Goal: Task Accomplishment & Management: Complete application form

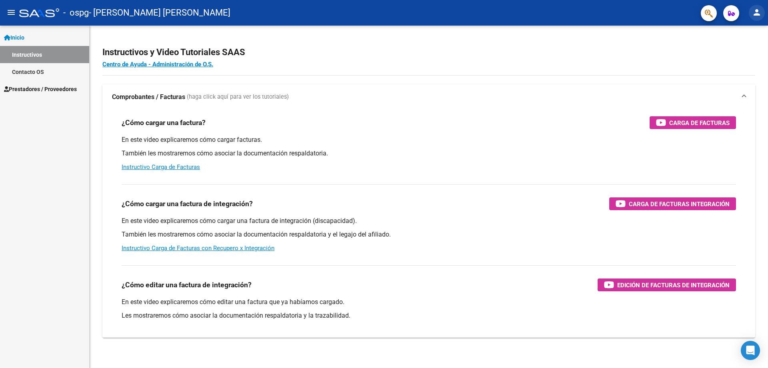
click at [757, 12] on mat-icon "person" at bounding box center [757, 13] width 10 height 10
click at [746, 32] on button "person Mi Perfil" at bounding box center [740, 33] width 49 height 19
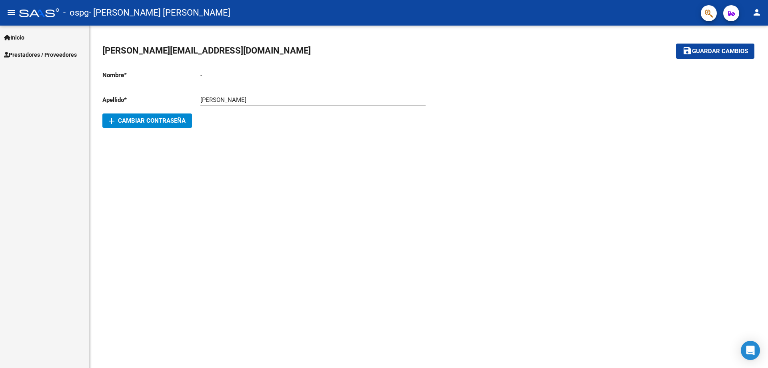
click at [166, 116] on button "add Cambiar Contraseña" at bounding box center [147, 121] width 90 height 14
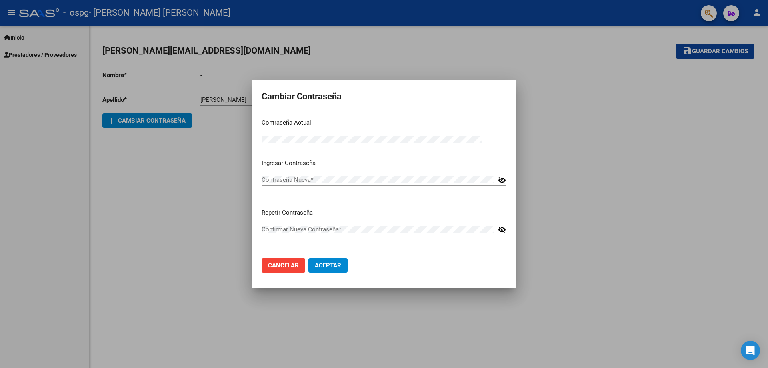
click at [330, 190] on div "Contraseña Nueva * visibility_off" at bounding box center [384, 184] width 245 height 20
click at [309, 134] on div "Contraseña Actual *" at bounding box center [372, 140] width 220 height 12
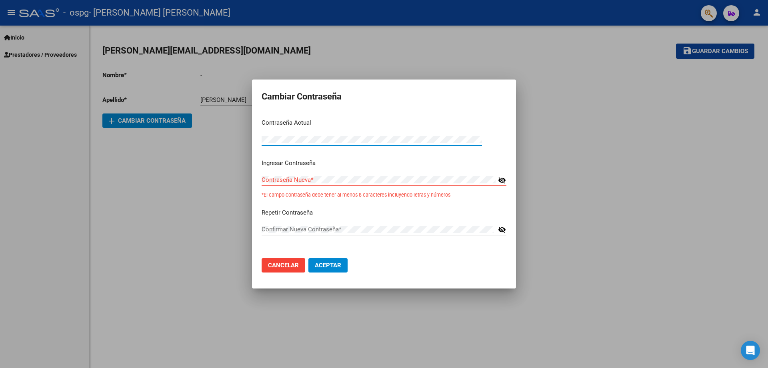
click at [197, 164] on div at bounding box center [384, 184] width 768 height 368
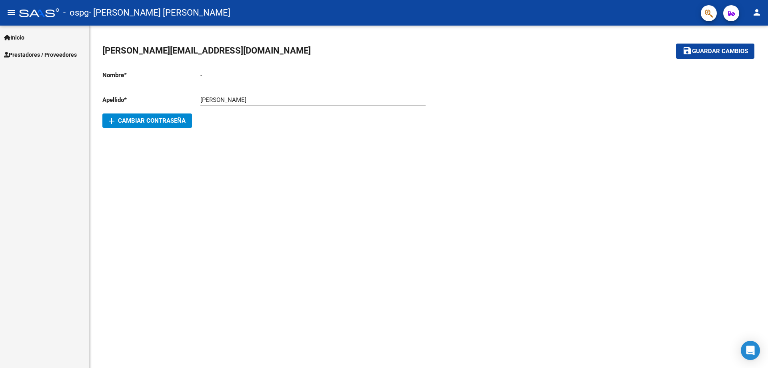
click at [383, 105] on div "VALDEZ CAMILA Ingresar apellido" at bounding box center [312, 97] width 225 height 17
click at [32, 34] on link "Inicio" at bounding box center [44, 37] width 89 height 17
click at [758, 10] on mat-icon "person" at bounding box center [757, 13] width 10 height 10
click at [749, 54] on button "exit_to_app Salir" at bounding box center [740, 52] width 49 height 19
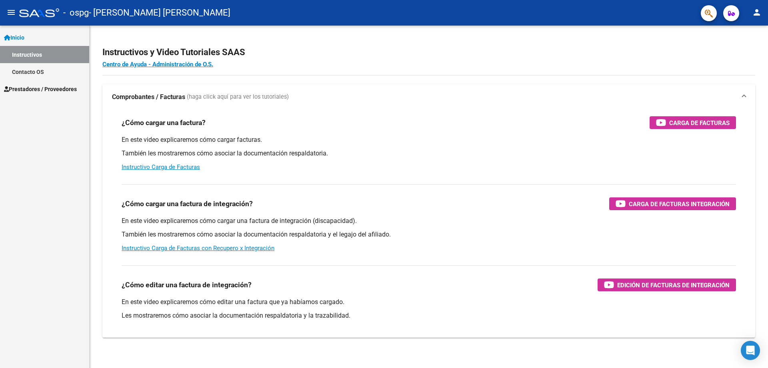
click at [50, 87] on span "Prestadores / Proveedores" at bounding box center [40, 89] width 73 height 9
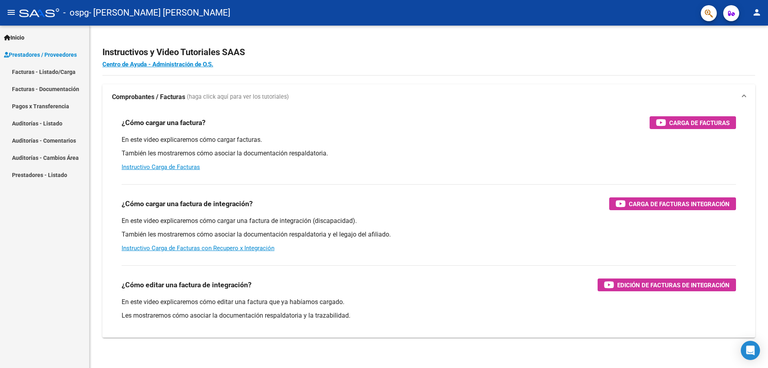
click at [61, 70] on link "Facturas - Listado/Carga" at bounding box center [44, 71] width 89 height 17
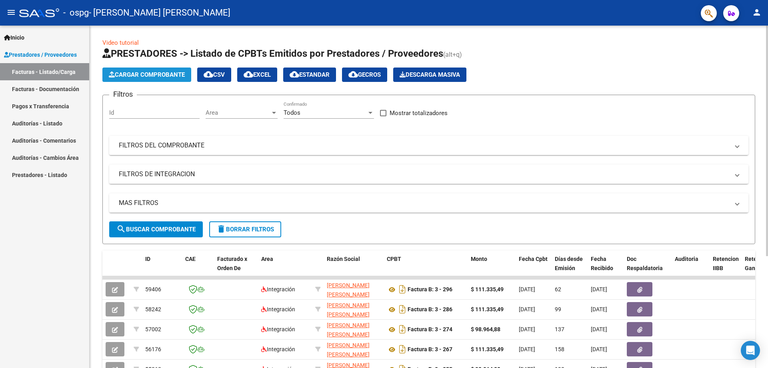
click at [178, 74] on span "Cargar Comprobante" at bounding box center [147, 74] width 76 height 7
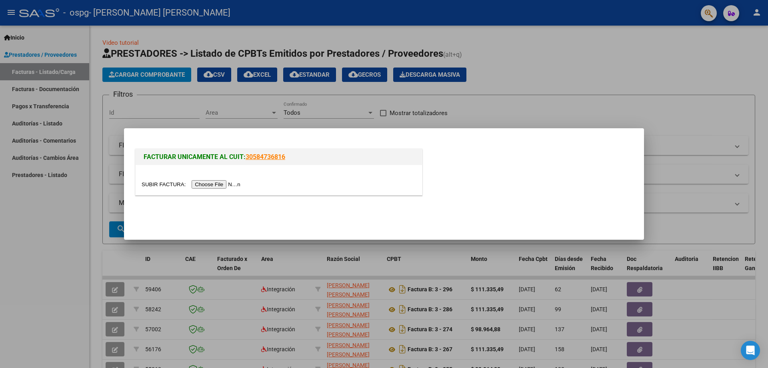
click at [223, 184] on input "file" at bounding box center [192, 184] width 101 height 8
click at [195, 184] on input "file" at bounding box center [192, 184] width 101 height 8
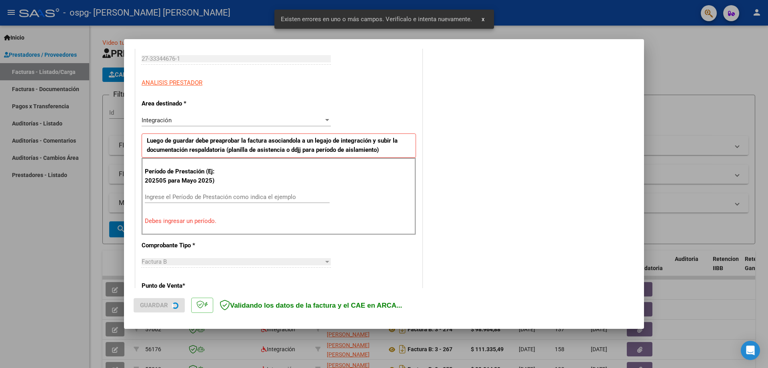
scroll to position [144, 0]
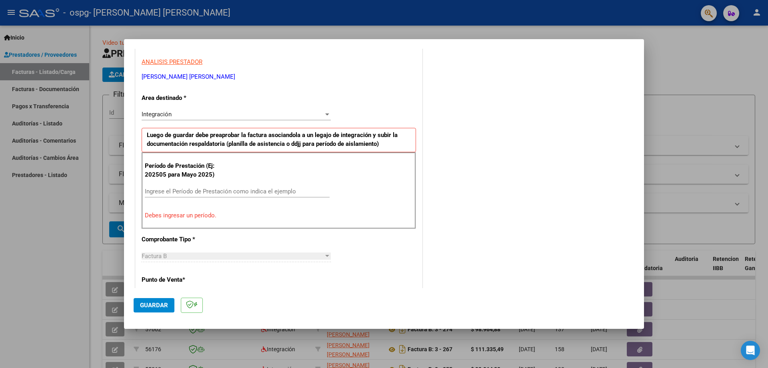
click at [279, 121] on div "Integración Seleccionar Area" at bounding box center [236, 118] width 189 height 20
click at [278, 115] on div "Integración" at bounding box center [233, 114] width 182 height 7
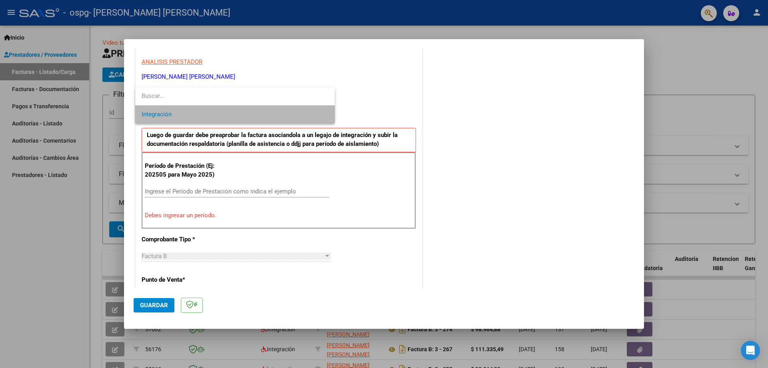
click at [234, 122] on span "Integración" at bounding box center [235, 115] width 187 height 18
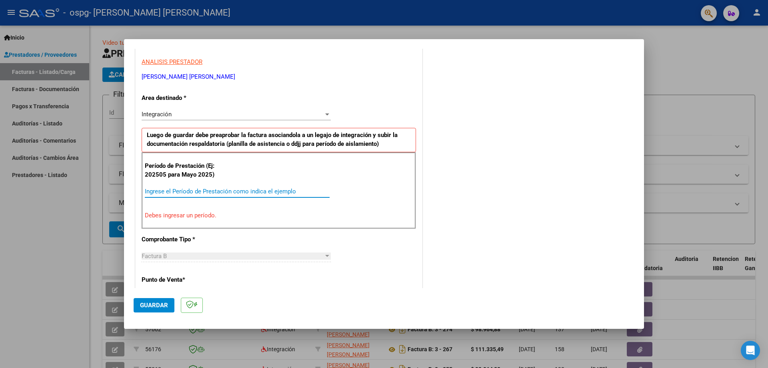
click at [196, 195] on input "Ingrese el Período de Prestación como indica el ejemplo" at bounding box center [237, 191] width 185 height 7
type input "-2"
type input "-1"
type input "0"
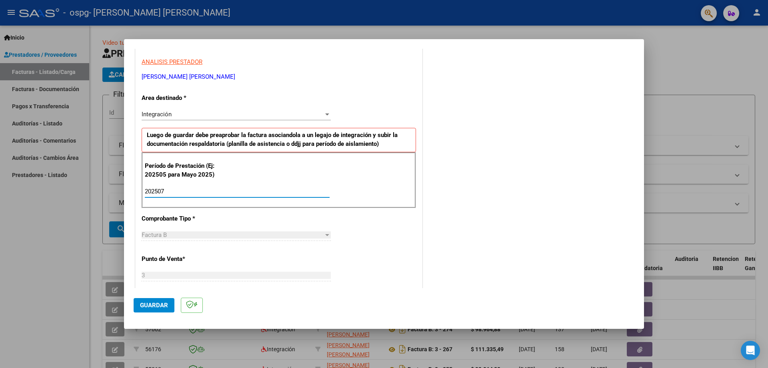
type input "202507"
click at [193, 234] on div "Factura B" at bounding box center [233, 235] width 182 height 7
click at [408, 222] on div "CUIT * 27-33344676-1 Ingresar CUIT ANALISIS PRESTADOR [PERSON_NAME] [PERSON_NAM…" at bounding box center [279, 306] width 286 height 602
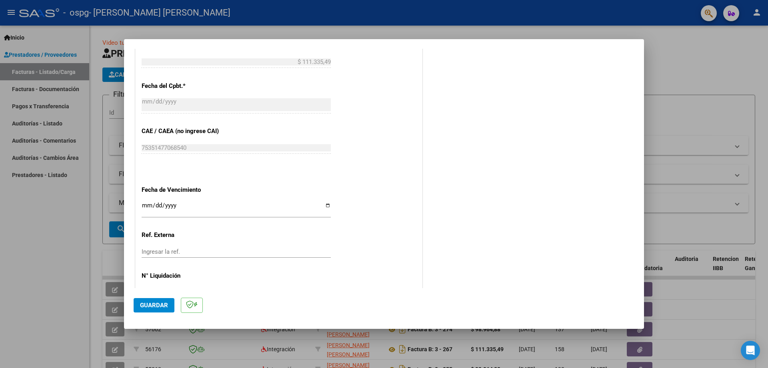
scroll to position [464, 0]
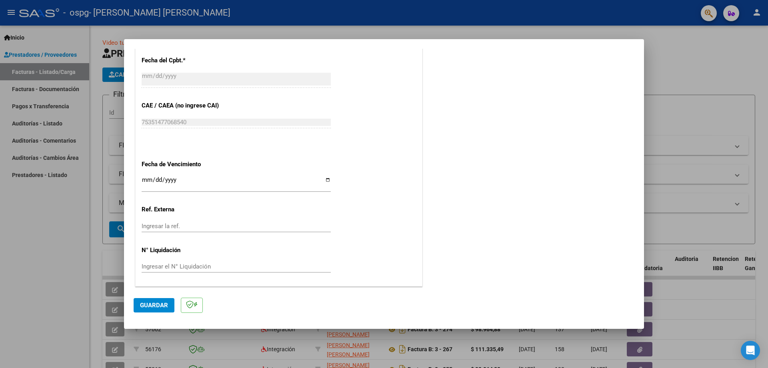
click at [150, 304] on span "Guardar" at bounding box center [154, 305] width 28 height 7
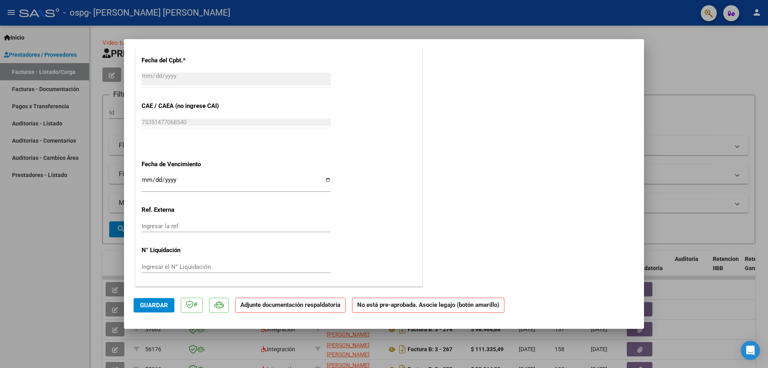
scroll to position [0, 0]
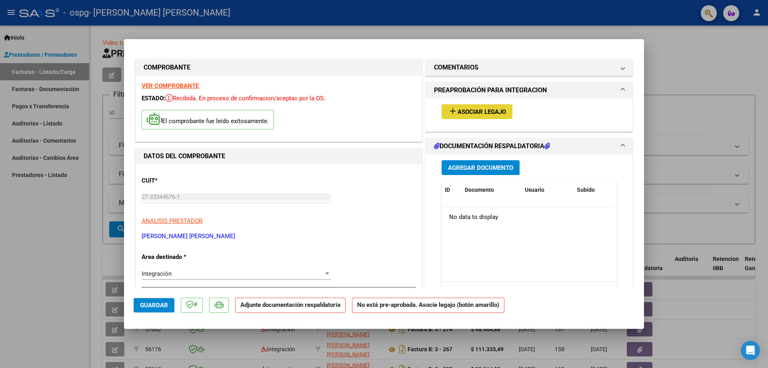
click at [485, 111] on span "Asociar Legajo" at bounding box center [482, 111] width 48 height 7
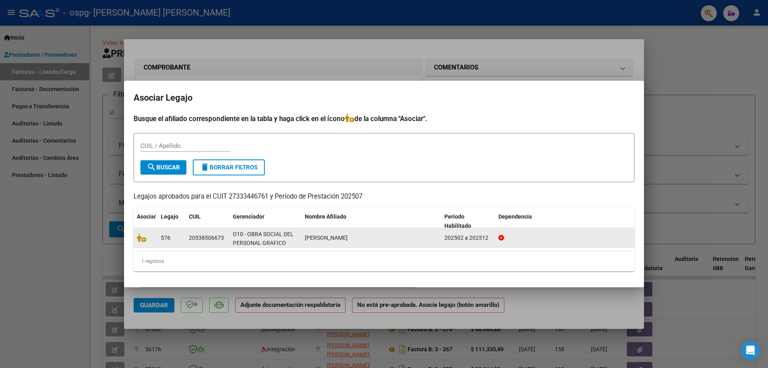
click at [158, 244] on datatable-body-cell "576" at bounding box center [172, 238] width 28 height 20
click at [140, 238] on icon at bounding box center [142, 238] width 10 height 9
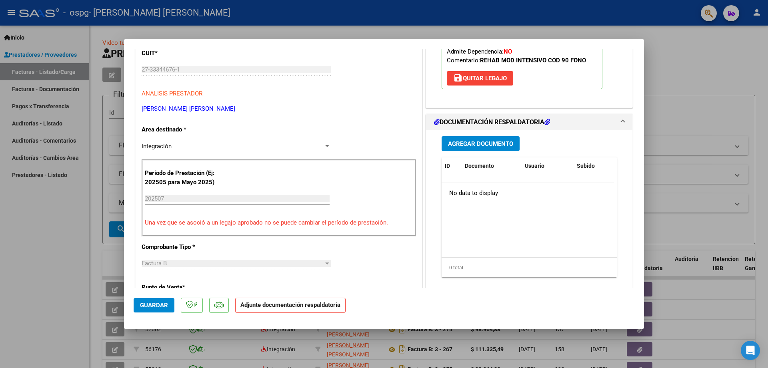
scroll to position [161, 0]
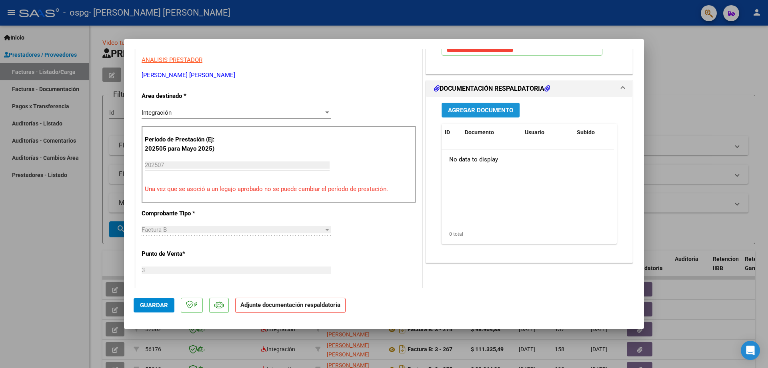
click at [466, 111] on span "Agregar Documento" at bounding box center [480, 110] width 65 height 7
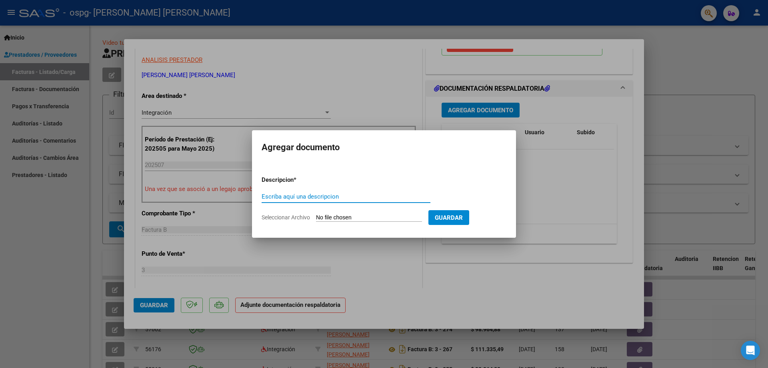
click at [337, 199] on input "Escriba aquí una descripcion" at bounding box center [346, 196] width 169 height 7
click at [300, 202] on div "Escriba aquí una descripcion" at bounding box center [346, 197] width 169 height 12
click at [344, 220] on input "Seleccionar Archivo" at bounding box center [369, 218] width 106 height 8
type input "C:\fakepath\Recibo_2025-09-15_112814.pdf"
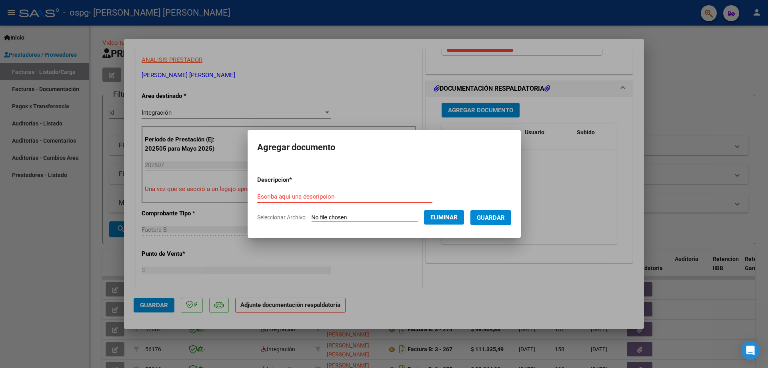
click at [393, 193] on input "Escriba aquí una descripcion" at bounding box center [344, 196] width 175 height 7
type input "Planilla de asistencia"
click at [490, 214] on span "Guardar" at bounding box center [491, 217] width 28 height 7
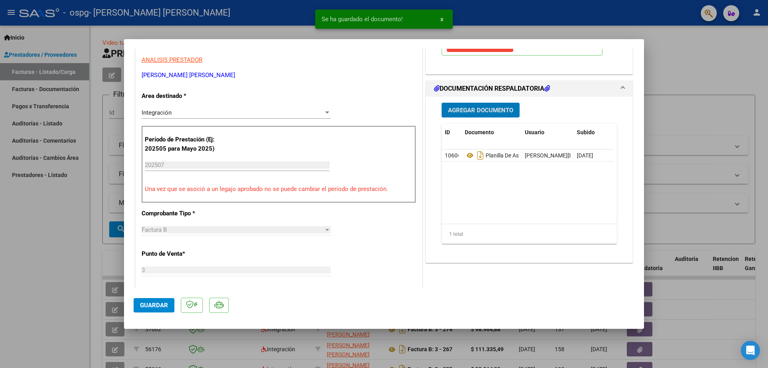
click at [161, 309] on span "Guardar" at bounding box center [154, 305] width 28 height 7
click at [310, 239] on div "Factura B Seleccionar Tipo" at bounding box center [236, 234] width 189 height 20
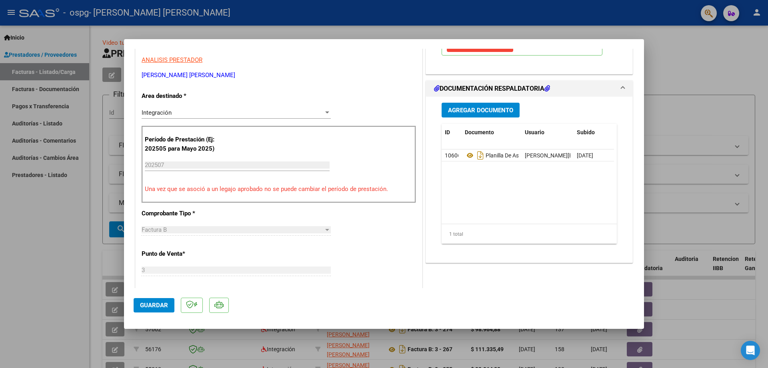
click at [160, 306] on span "Guardar" at bounding box center [154, 305] width 28 height 7
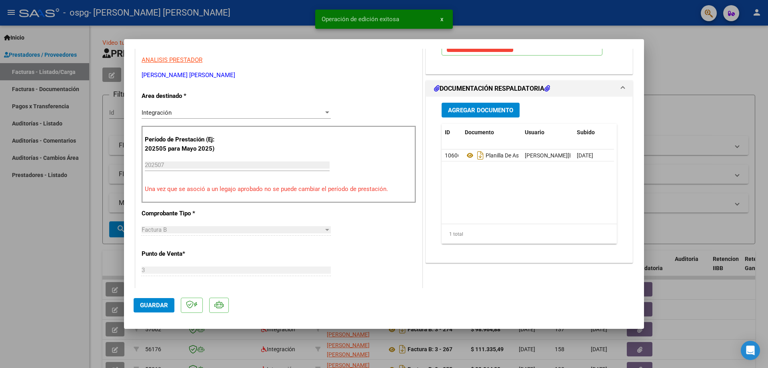
click at [16, 300] on div at bounding box center [384, 184] width 768 height 368
type input "$ 0,00"
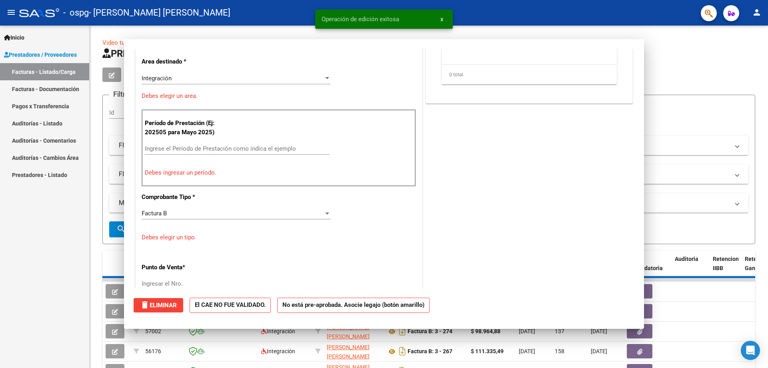
scroll to position [137, 0]
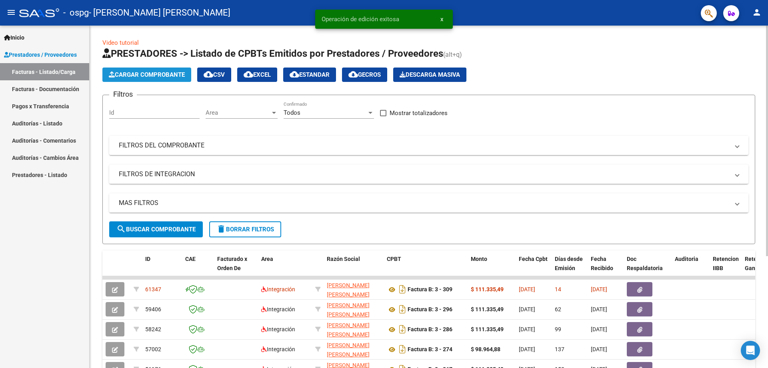
click at [155, 77] on span "Cargar Comprobante" at bounding box center [147, 74] width 76 height 7
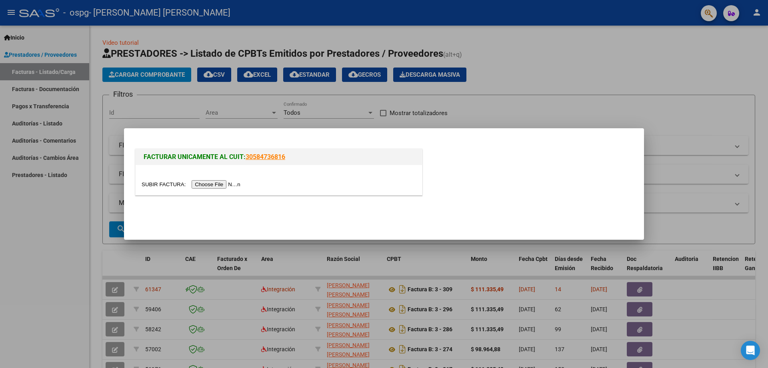
click at [213, 180] on input "file" at bounding box center [192, 184] width 101 height 8
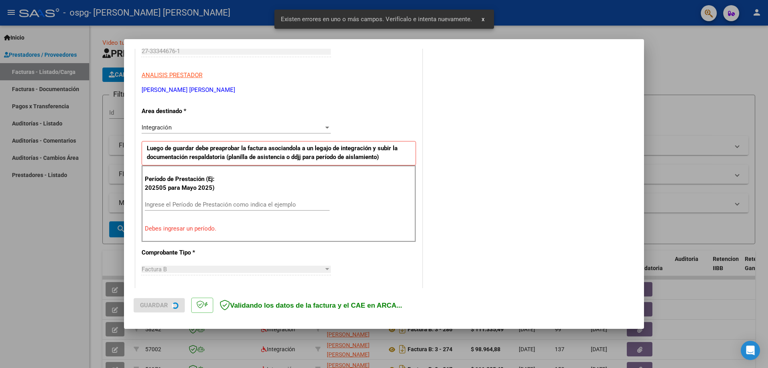
scroll to position [144, 0]
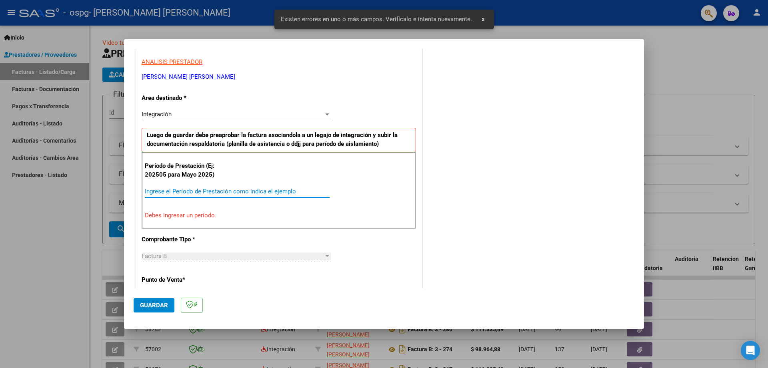
click at [201, 192] on input "Ingrese el Período de Prestación como indica el ejemplo" at bounding box center [237, 191] width 185 height 7
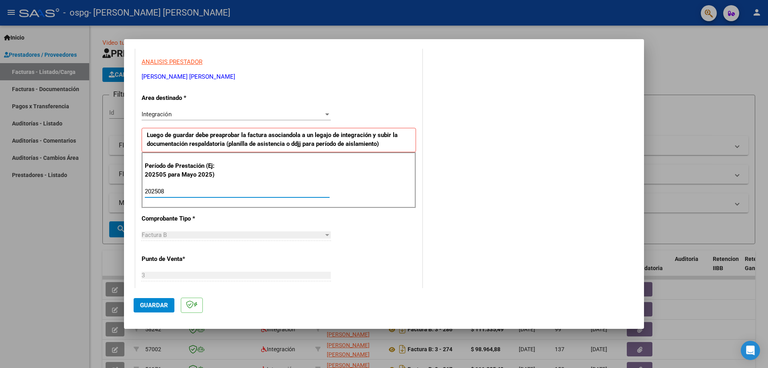
type input "202508"
click at [150, 301] on button "Guardar" at bounding box center [154, 305] width 41 height 14
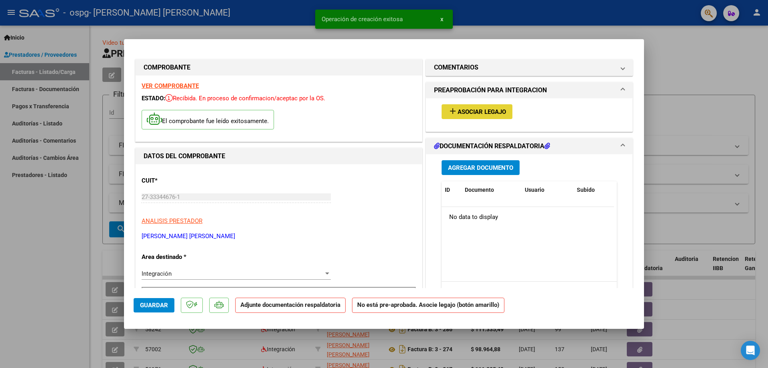
click at [464, 113] on span "Asociar Legajo" at bounding box center [482, 111] width 48 height 7
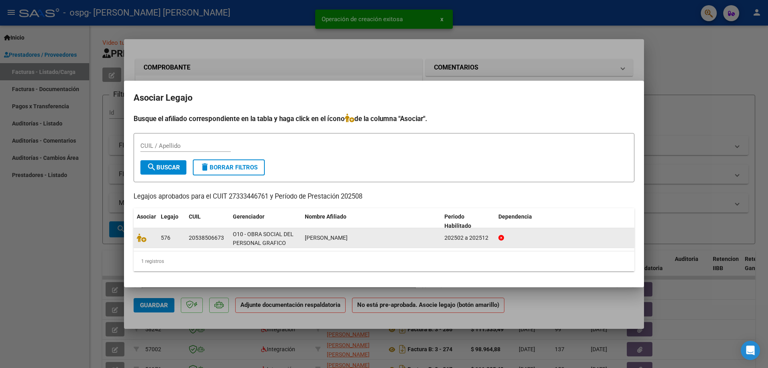
click at [159, 242] on datatable-body-cell "576" at bounding box center [172, 238] width 28 height 20
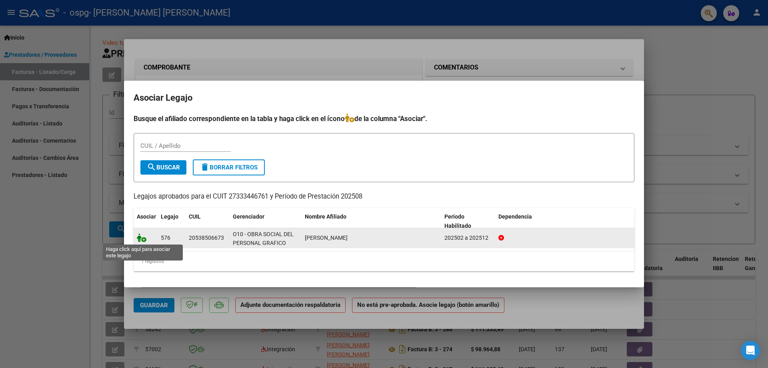
click at [141, 235] on icon at bounding box center [142, 238] width 10 height 9
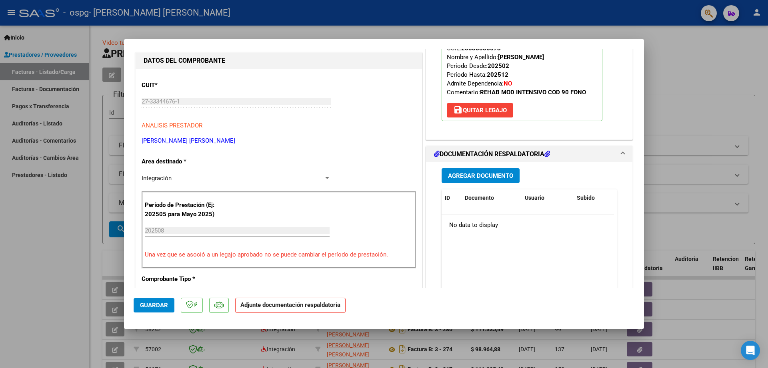
scroll to position [122, 0]
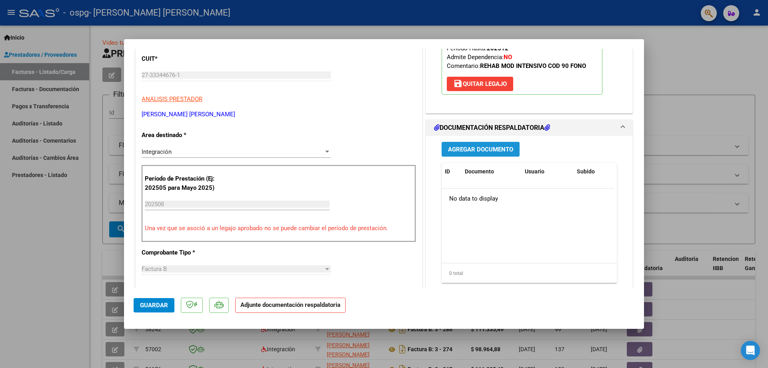
click at [468, 148] on span "Agregar Documento" at bounding box center [480, 149] width 65 height 7
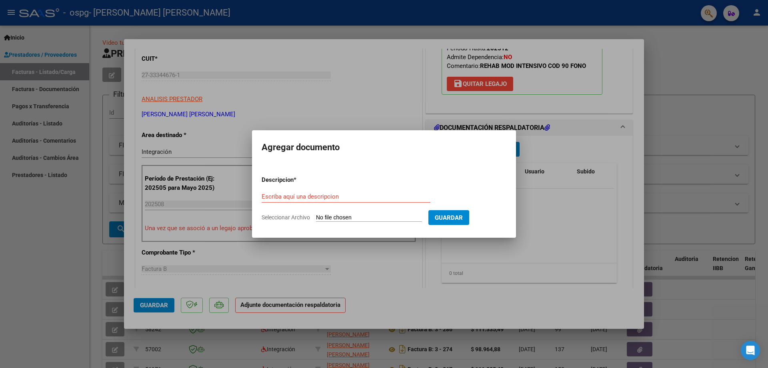
click at [370, 222] on form "Descripcion * Escriba aquí una descripcion Seleccionar Archivo Guardar" at bounding box center [384, 199] width 245 height 58
click at [368, 214] on input "Seleccionar Archivo" at bounding box center [369, 218] width 106 height 8
type input "C:\fakepath\[PERSON_NAME] PF [DATE] (para firmar) (1) copia.pdf"
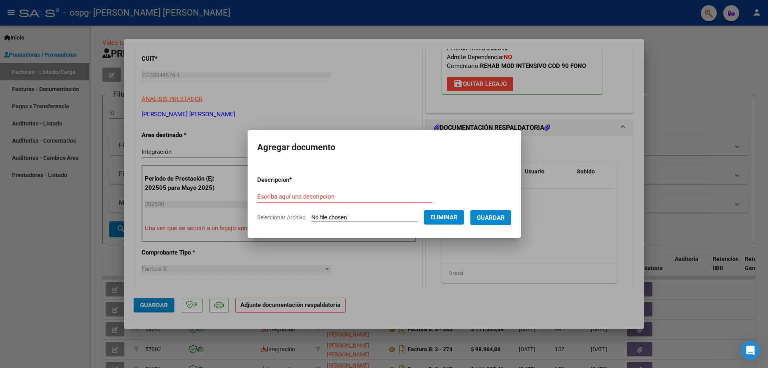
click at [490, 212] on button "Guardar" at bounding box center [490, 217] width 41 height 15
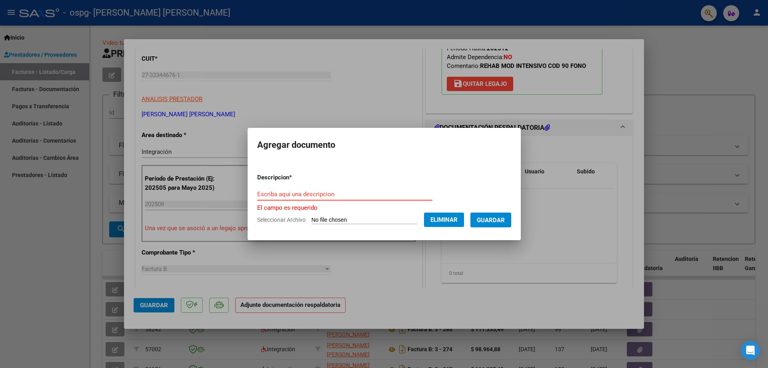
click at [356, 196] on input "Escriba aquí una descripcion" at bounding box center [344, 194] width 175 height 7
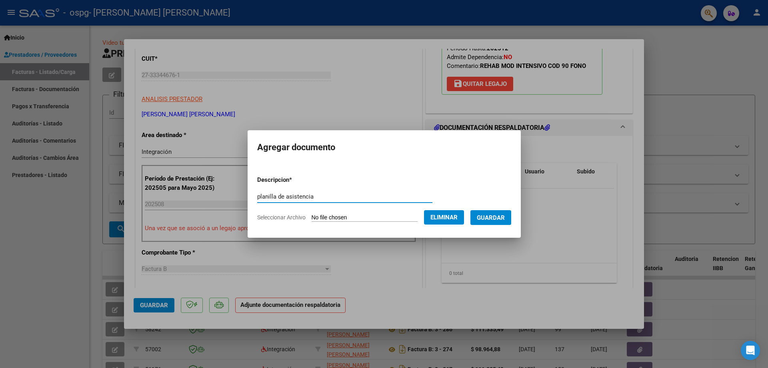
type input "planilla de asistencia"
click at [495, 219] on span "Guardar" at bounding box center [491, 217] width 28 height 7
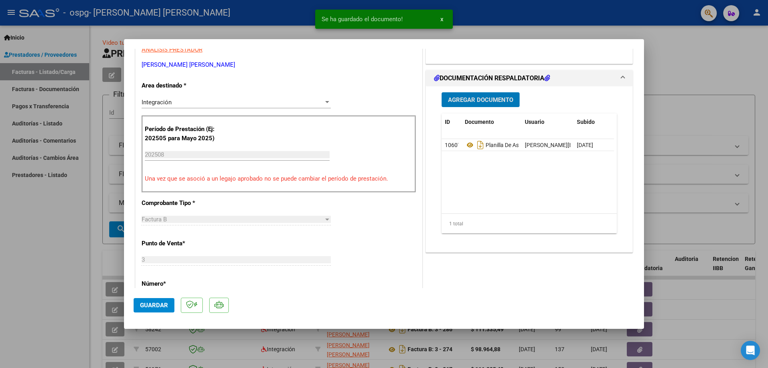
scroll to position [0, 0]
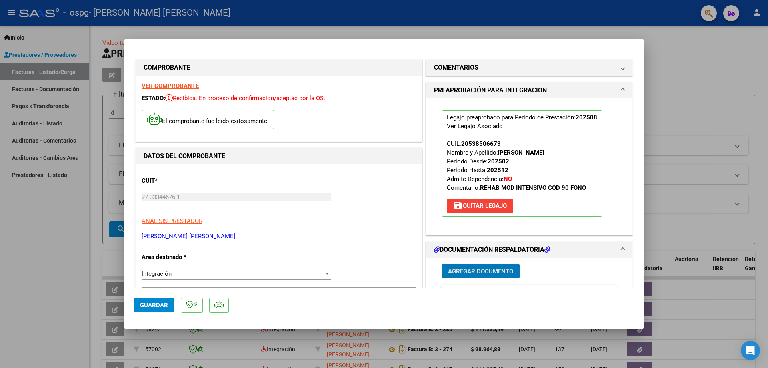
click at [152, 306] on span "Guardar" at bounding box center [154, 305] width 28 height 7
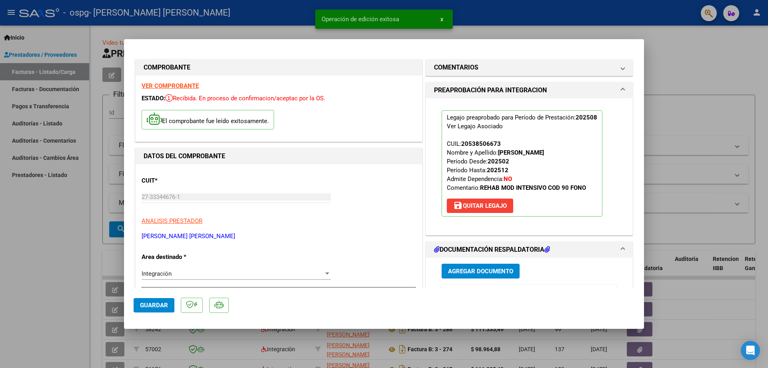
scroll to position [238, 0]
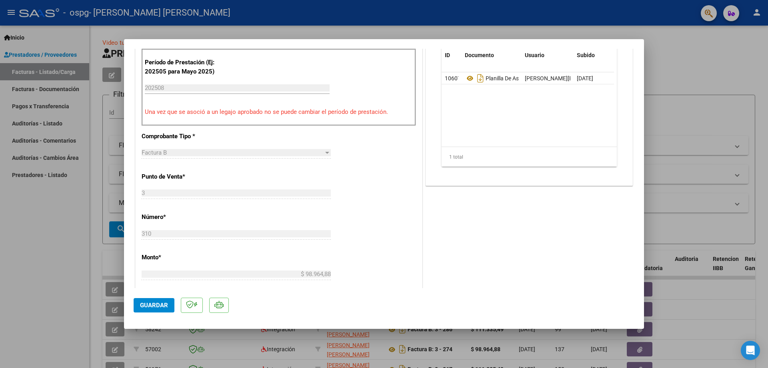
click at [455, 287] on div "COMENTARIOS Comentarios del Prestador / Gerenciador: PREAPROBACIÓN PARA INTEGRA…" at bounding box center [529, 172] width 210 height 707
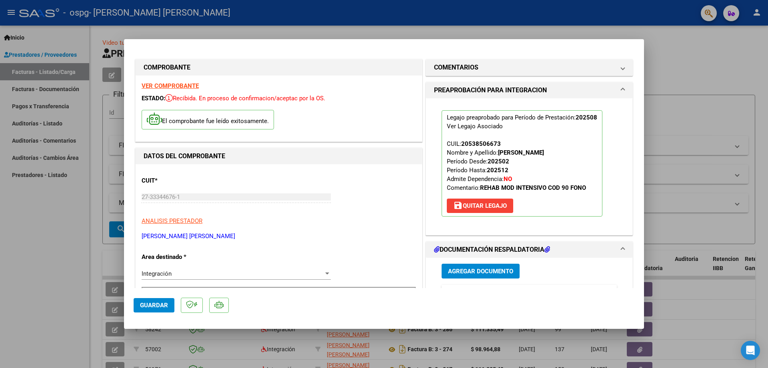
click at [161, 308] on span "Guardar" at bounding box center [154, 305] width 28 height 7
click at [692, 62] on div at bounding box center [384, 184] width 768 height 368
type input "$ 0,00"
